Goal: Information Seeking & Learning: Learn about a topic

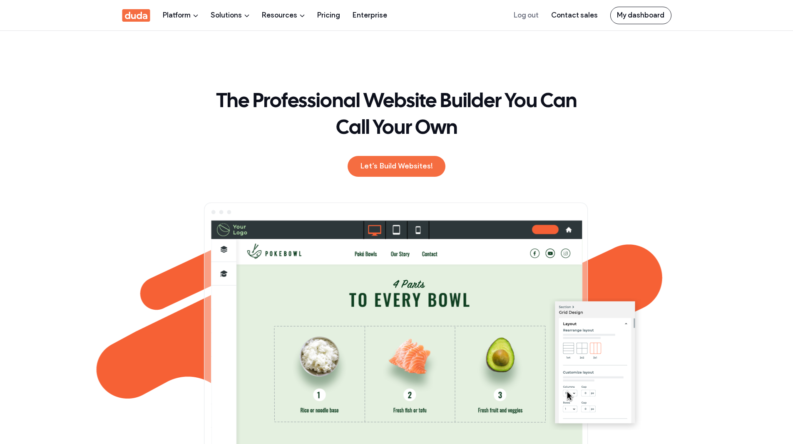
click at [276, 121] on h1 "The Professional Website Builder You Can Call Your Own" at bounding box center [397, 115] width 396 height 53
click at [217, 13] on link "Solutions" at bounding box center [230, 15] width 39 height 30
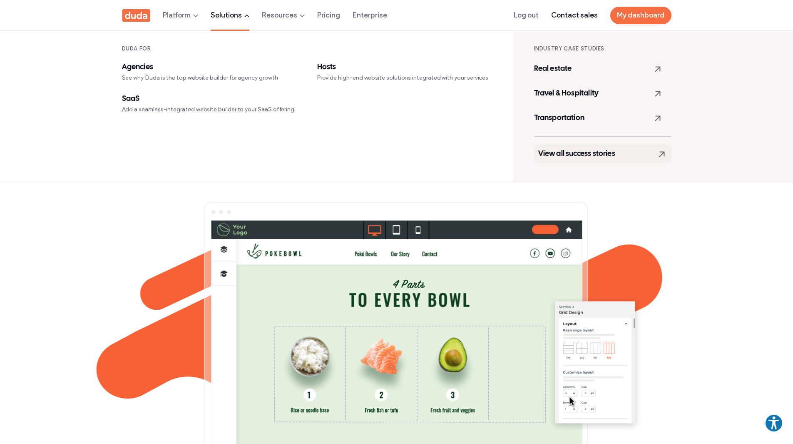
click at [561, 148] on link "View all success stories" at bounding box center [602, 154] width 137 height 19
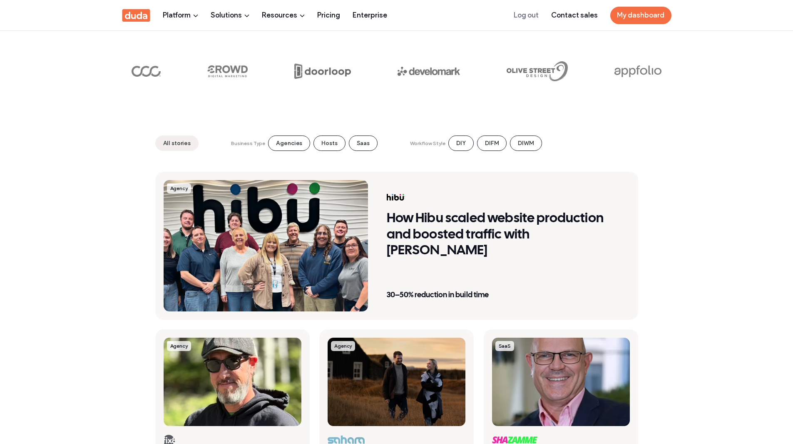
scroll to position [125, 0]
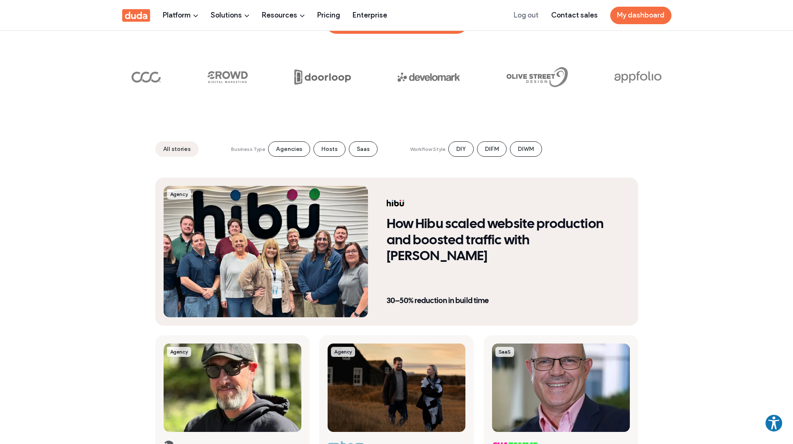
click at [413, 242] on h4 "How Hibu scaled website production and boosted traffic with Duda" at bounding box center [502, 241] width 231 height 48
click at [495, 224] on h4 "How Hibu scaled website production and boosted traffic with Duda" at bounding box center [502, 241] width 231 height 48
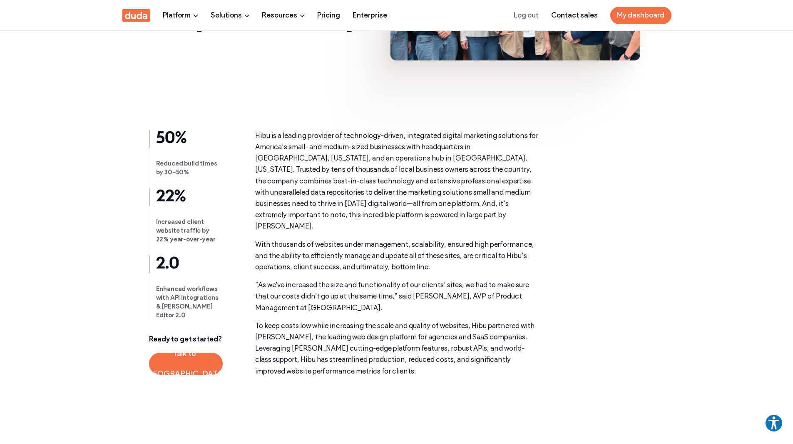
scroll to position [208, 0]
